Goal: Navigation & Orientation: Go to known website

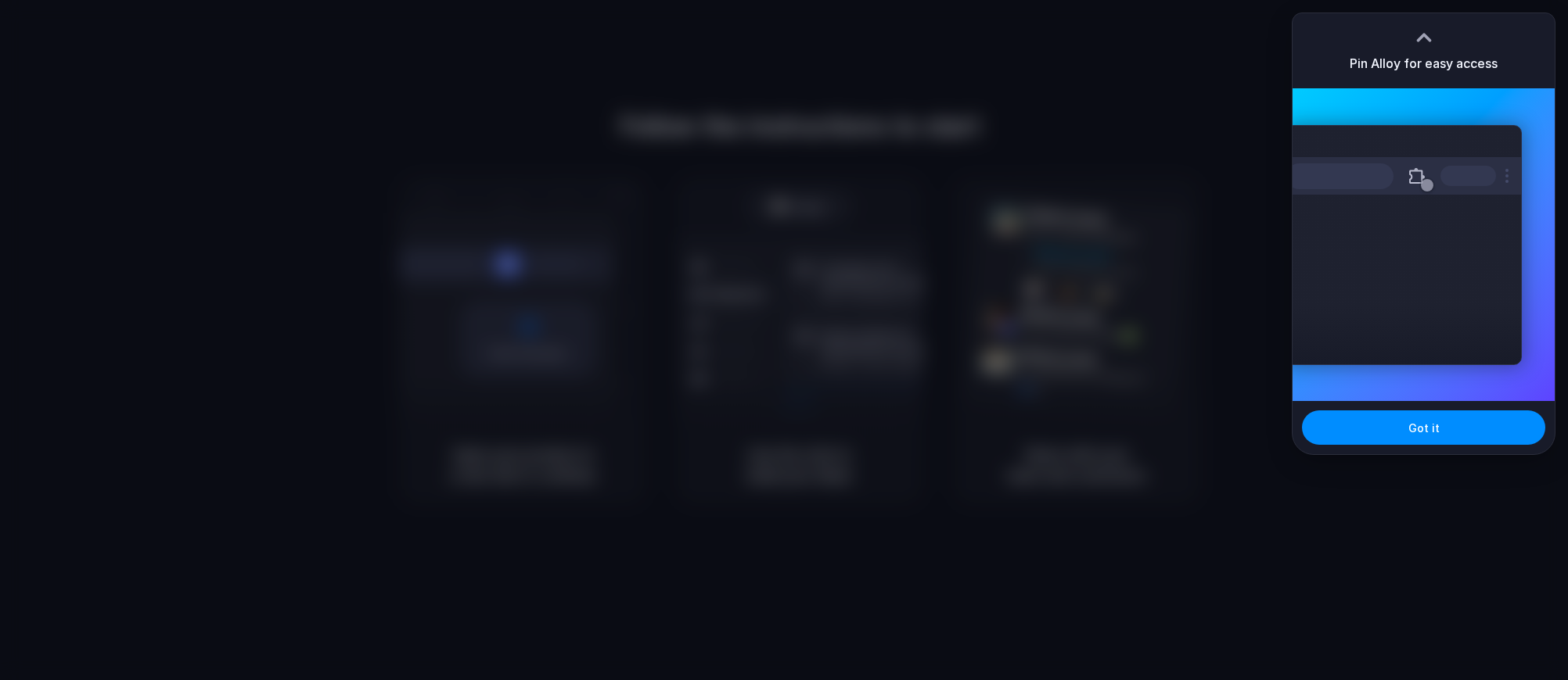
click at [1555, 24] on div at bounding box center [784, 340] width 1568 height 680
click at [1397, 430] on button "Got it" at bounding box center [1423, 427] width 243 height 34
